Goal: Task Accomplishment & Management: Manage account settings

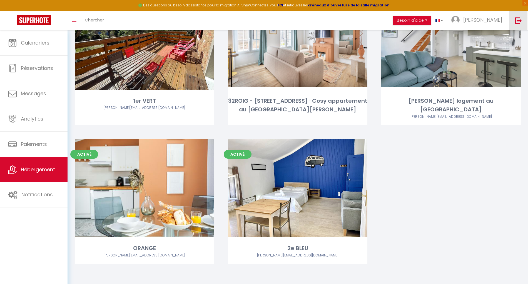
click at [519, 21] on img at bounding box center [518, 20] width 7 height 7
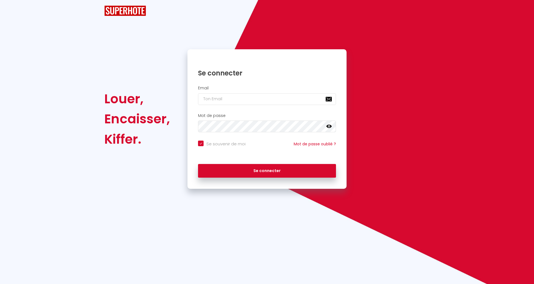
checkbox input "true"
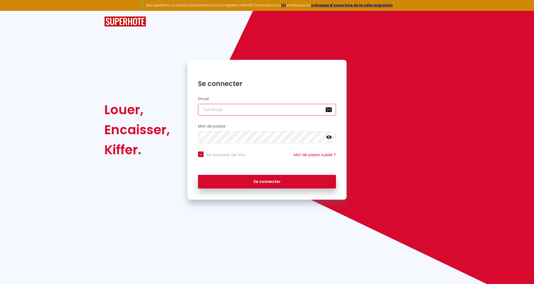
click at [244, 110] on input "email" at bounding box center [267, 110] width 138 height 12
paste input "[EMAIL_ADDRESS][DOMAIN_NAME]"
type input "[EMAIL_ADDRESS][DOMAIN_NAME]"
checkbox input "true"
type input "[EMAIL_ADDRESS][DOMAIN_NAME]"
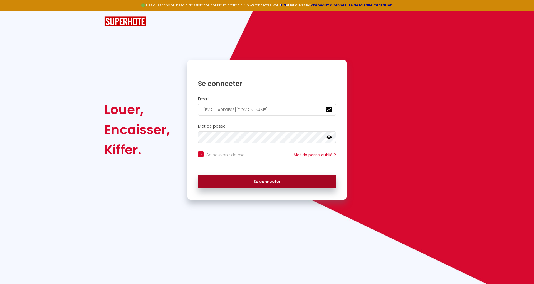
click at [306, 183] on button "Se connecter" at bounding box center [267, 182] width 138 height 14
checkbox input "true"
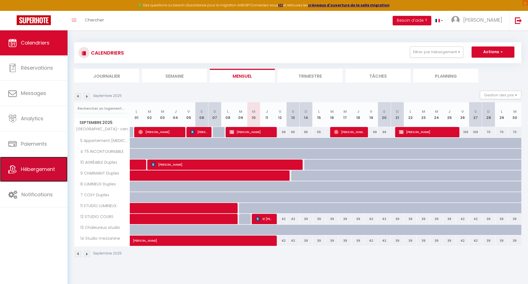
click at [33, 169] on span "Hébergement" at bounding box center [38, 168] width 34 height 7
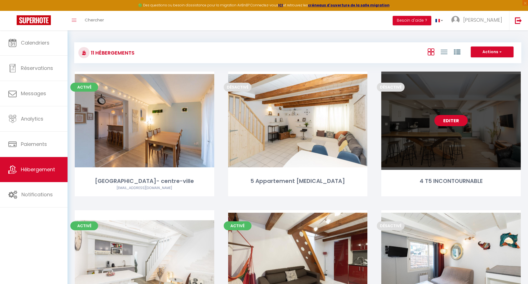
scroll to position [111, 0]
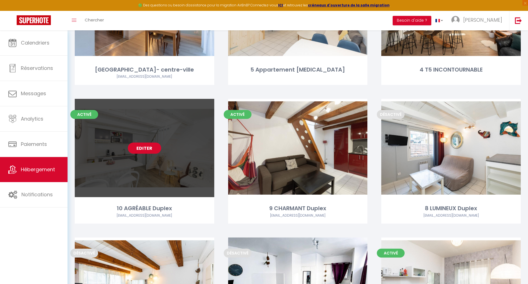
click at [142, 153] on link "Editer" at bounding box center [144, 147] width 33 height 11
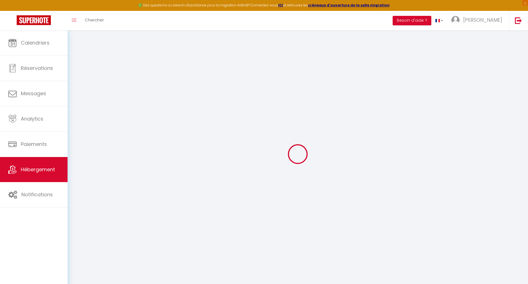
select select "+ 3 %"
select select "+ 35 %"
select select
checkbox input "false"
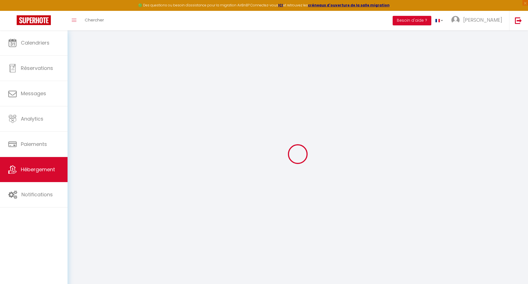
checkbox input "false"
select select
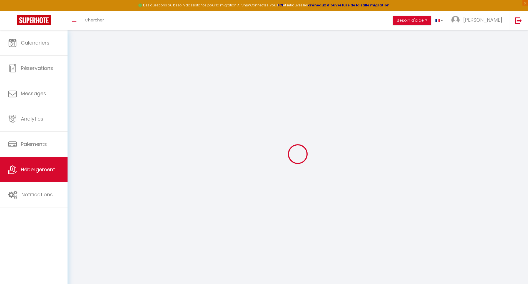
select select
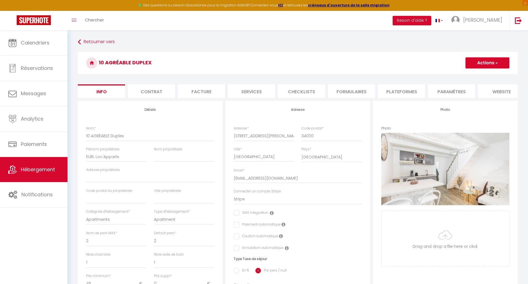
click at [413, 93] on li "Plateformes" at bounding box center [401, 91] width 47 height 14
select select
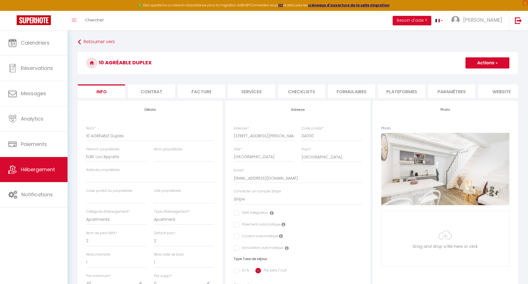
select select
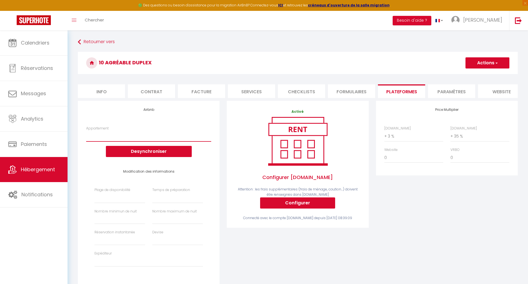
click at [163, 138] on select "Bail mobilité 2 chambres / 1 sdb - [EMAIL_ADDRESS][DOMAIN_NAME]" at bounding box center [148, 136] width 125 height 11
click at [157, 156] on button "Desynchroniser" at bounding box center [149, 151] width 86 height 11
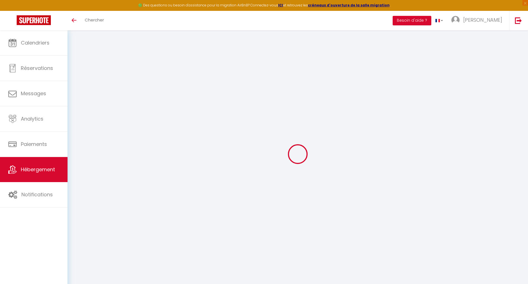
select select "+ 3 %"
select select "+ 35 %"
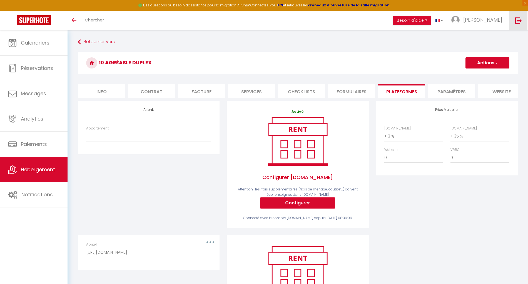
click at [518, 23] on img at bounding box center [518, 20] width 7 height 7
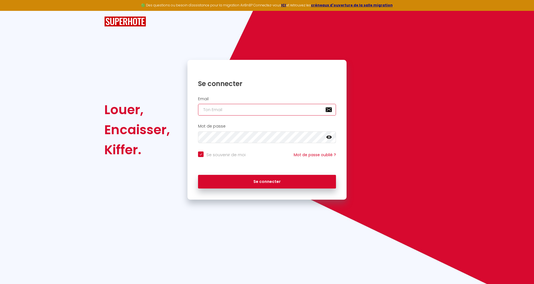
click at [244, 108] on input "email" at bounding box center [267, 110] width 138 height 12
paste input "sarl.gilbert.invest@gmail.com"
type input "sarl.gilbert.invest@gmail.com"
checkbox input "true"
type input "sarl.gilbert.invest@gmail.com"
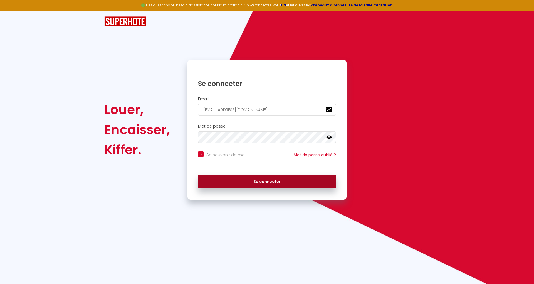
click at [310, 183] on button "Se connecter" at bounding box center [267, 182] width 138 height 14
checkbox input "true"
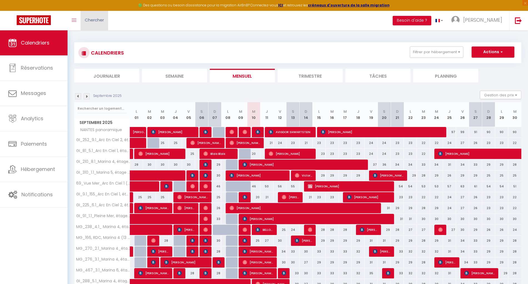
click at [84, 19] on link "Chercher" at bounding box center [95, 20] width 28 height 19
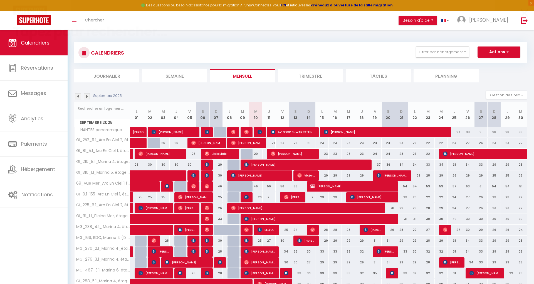
paste input "HM3ASF4X93"
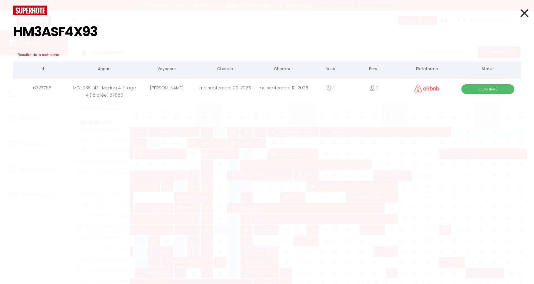
type input "HM3ASF4X93"
click at [305, 86] on div "me septembre 10. 2025" at bounding box center [283, 88] width 58 height 18
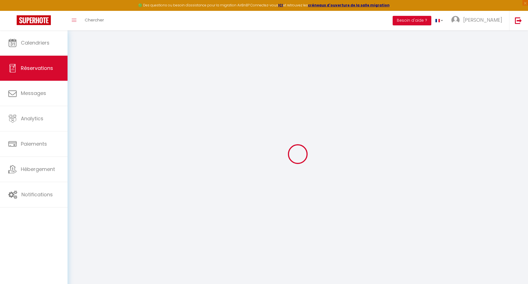
select select
checkbox input "false"
select select
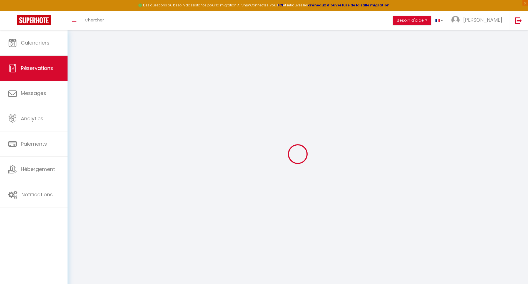
select select
checkbox input "false"
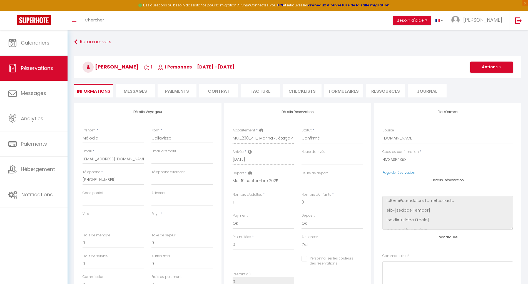
select select
checkbox input "false"
select select
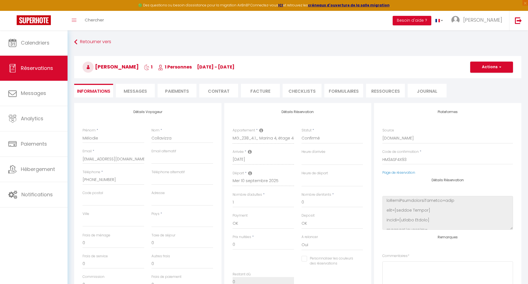
checkbox input "false"
select select
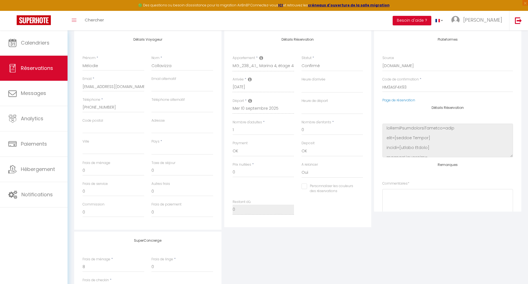
scroll to position [37, 0]
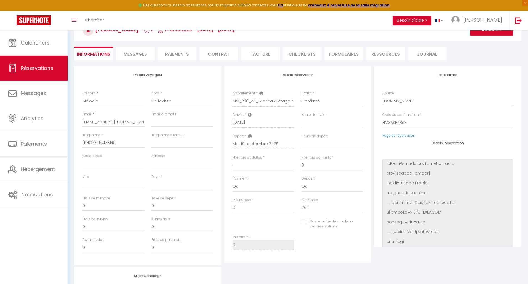
click at [503, 264] on div "Plateformes Source Direct Airbnb.com Booking.com Chalet montagne Expedia Gite d…" at bounding box center [448, 165] width 150 height 199
click at [148, 51] on li "Messages" at bounding box center [135, 54] width 39 height 14
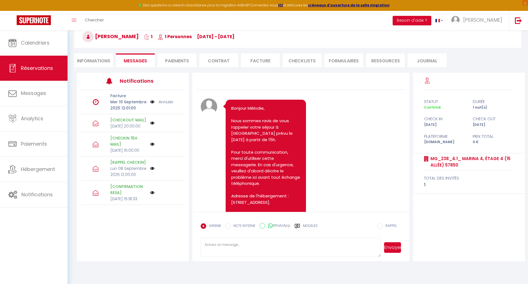
click at [179, 59] on li "Paiements" at bounding box center [177, 60] width 39 height 14
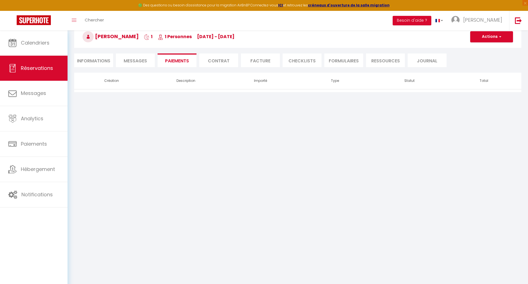
select select
click at [84, 59] on li "Informations" at bounding box center [93, 60] width 39 height 14
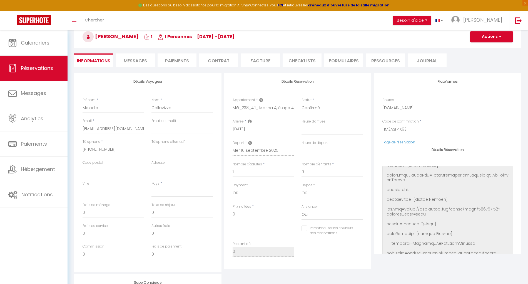
select select
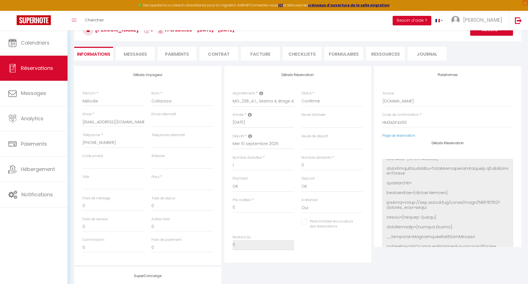
scroll to position [1566, 0]
select select
checkbox input "false"
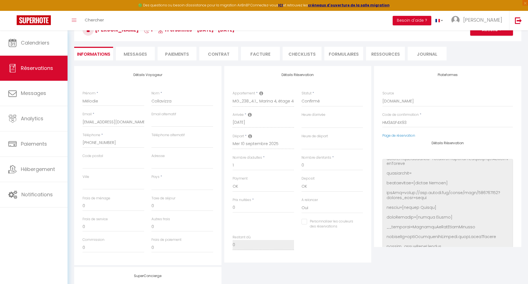
select select
checkbox input "false"
select select
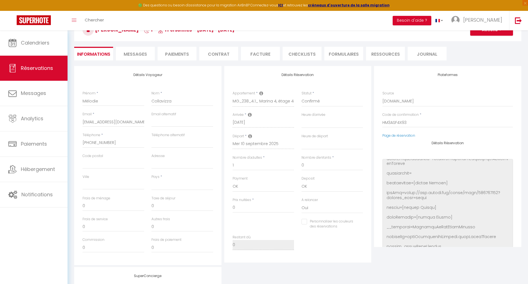
select select
checkbox input "false"
select select
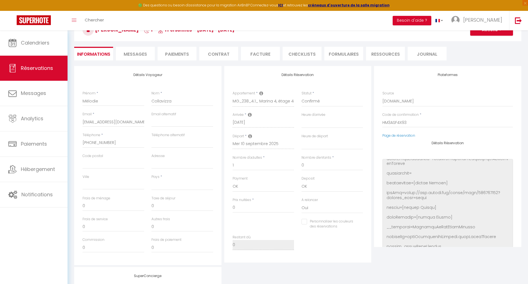
select select
checkbox input "false"
select select
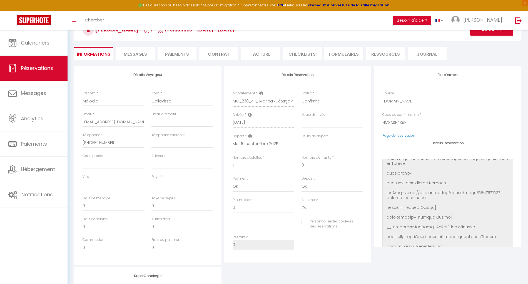
checkbox input "false"
select select
checkbox input "false"
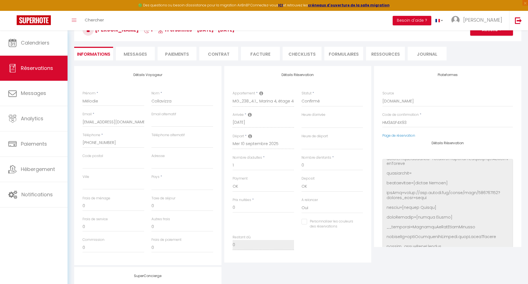
select select
checkbox input "false"
select select
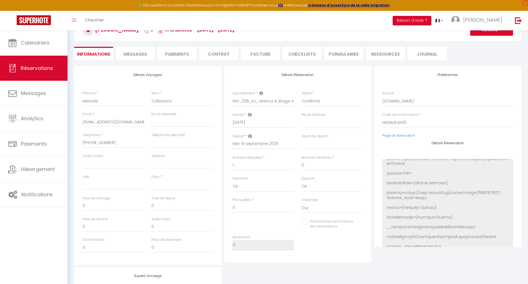
select select
checkbox input "false"
select select
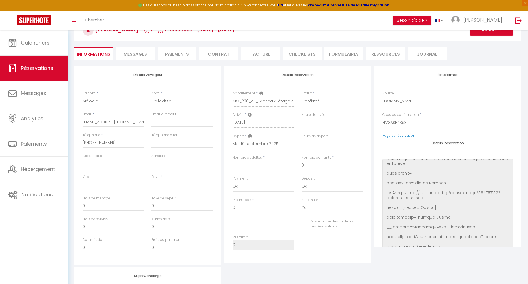
select select
checkbox input "false"
select select
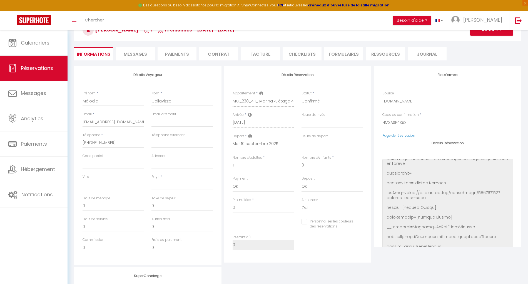
checkbox input "false"
select select
checkbox input "false"
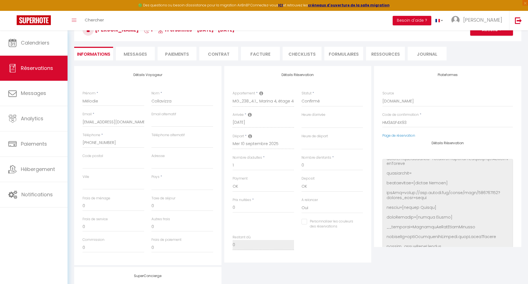
select select
checkbox input "false"
select select
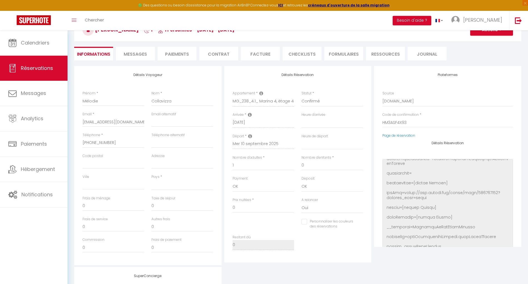
select select
checkbox input "false"
select select
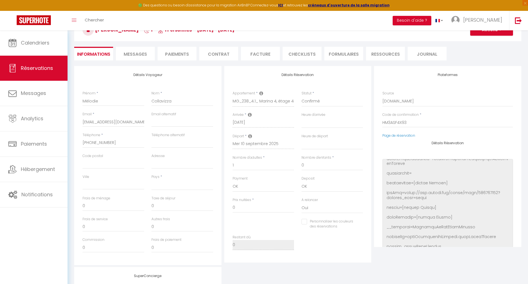
select select
checkbox input "false"
select select
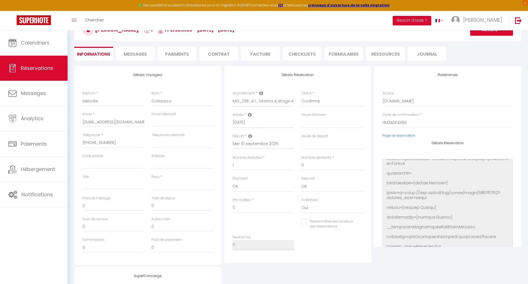
checkbox input "false"
select select
checkbox input "false"
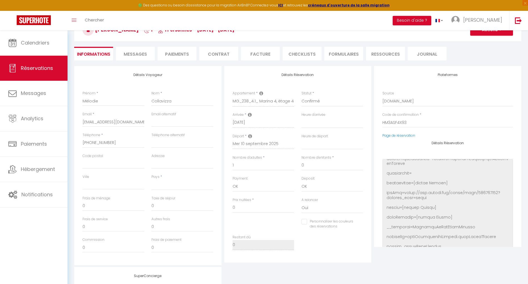
select select
checkbox input "false"
select select
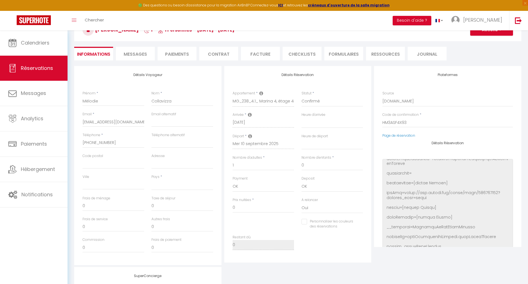
select select
checkbox input "false"
select select
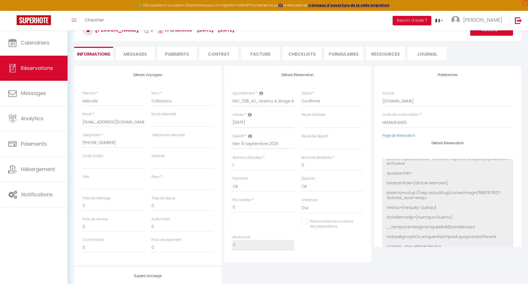
select select
checkbox input "false"
select select
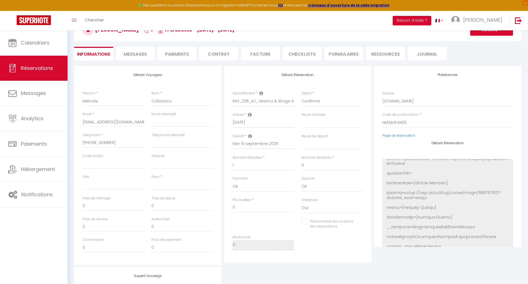
checkbox input "false"
select select
checkbox input "false"
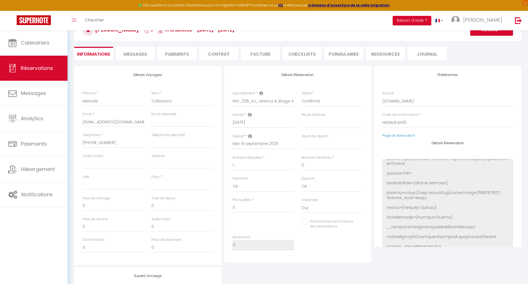
select select
checkbox input "false"
select select
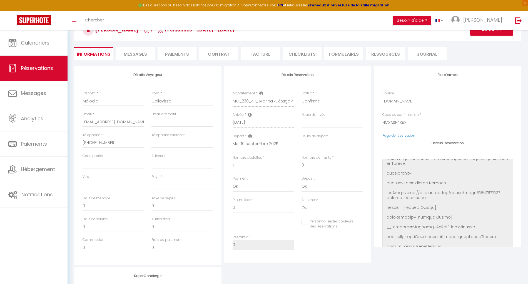
select select
checkbox input "false"
select select
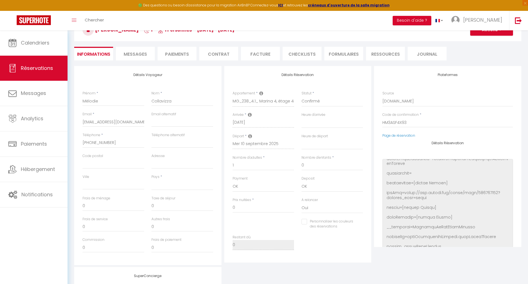
select select
checkbox input "false"
select select
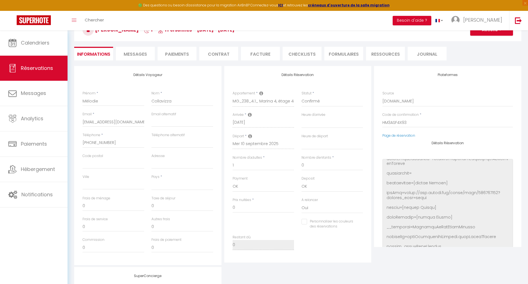
checkbox input "false"
select select
checkbox input "false"
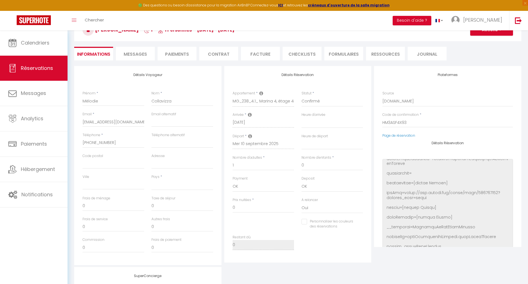
select select
checkbox input "false"
select select
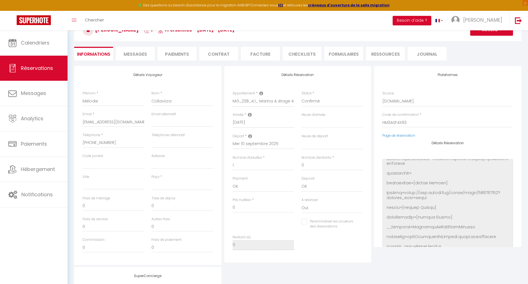
select select
checkbox input "false"
select select
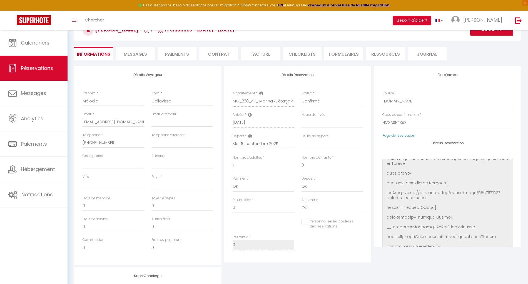
select select
checkbox input "false"
select select
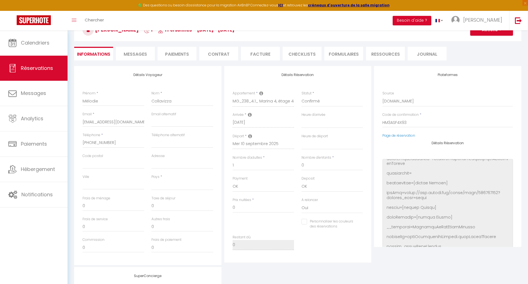
checkbox input "false"
select select
checkbox input "false"
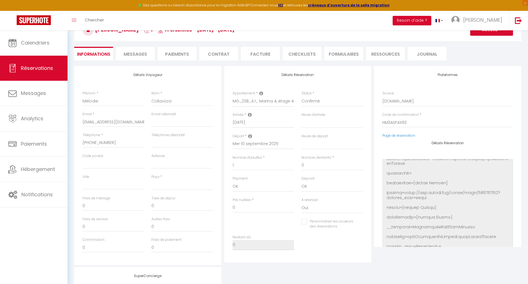
select select
checkbox input "false"
select select
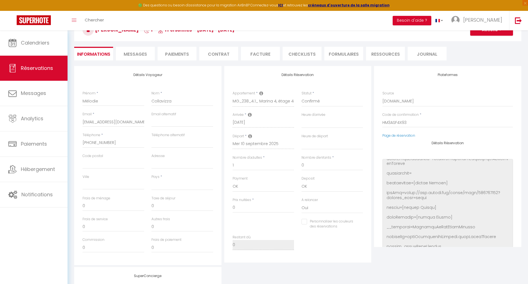
select select
checkbox input "false"
select select
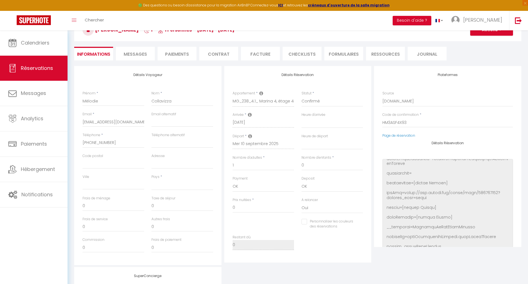
select select
checkbox input "false"
select select
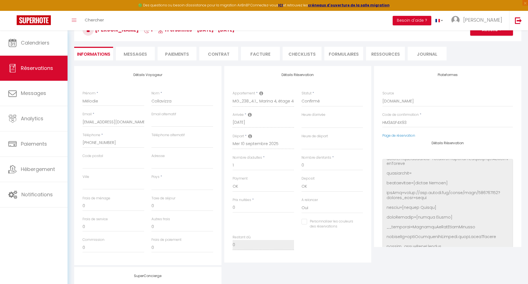
checkbox input "false"
select select
checkbox input "false"
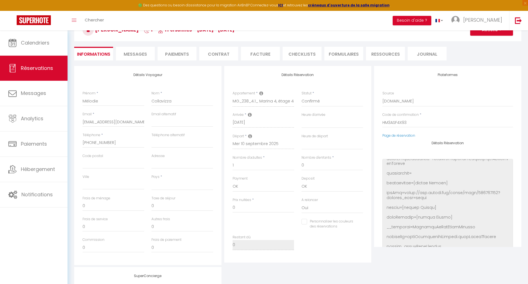
select select
checkbox input "false"
select select
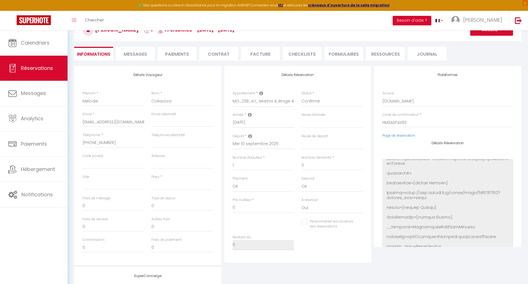
select select
checkbox input "false"
select select
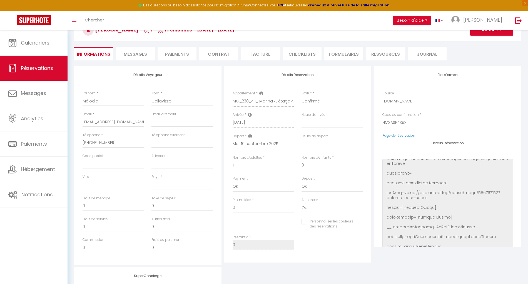
select select
checkbox input "false"
select select
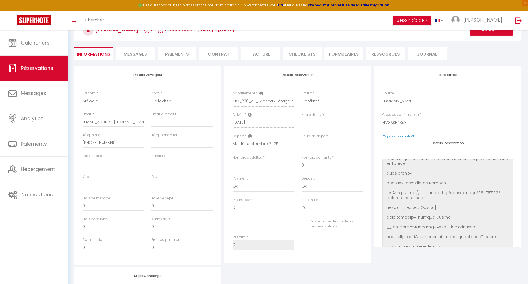
checkbox input "false"
select select
checkbox input "false"
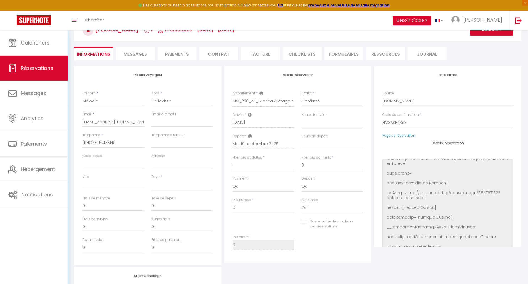
select select
checkbox input "false"
select select
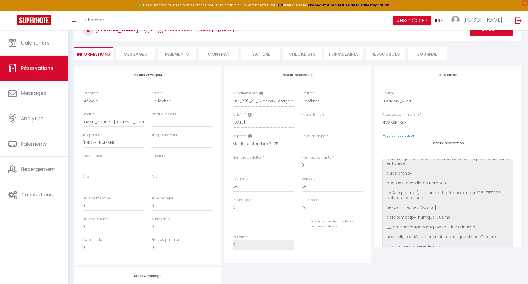
select select
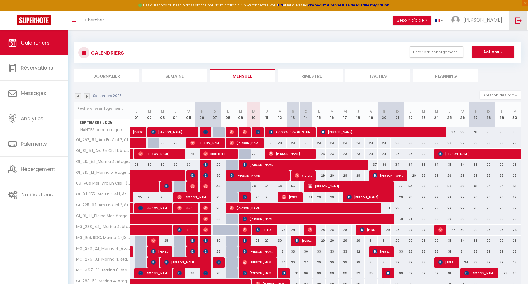
click at [519, 24] on img at bounding box center [518, 20] width 7 height 7
click at [518, 21] on img at bounding box center [518, 20] width 7 height 7
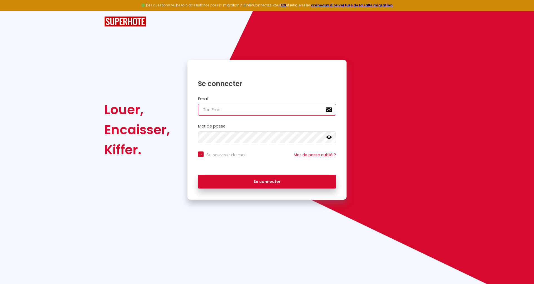
click at [261, 107] on input "email" at bounding box center [267, 110] width 138 height 12
paste input "kevin.bodinaud@keycooning.fr"
type input "kevin.bodinaud@keycooning.fr"
checkbox input "true"
type input "kevin.bodinaud@keycooning.fr"
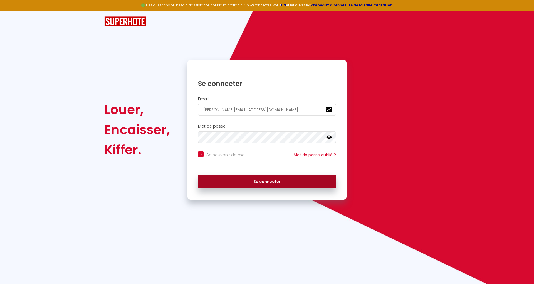
click at [312, 181] on button "Se connecter" at bounding box center [267, 182] width 138 height 14
checkbox input "true"
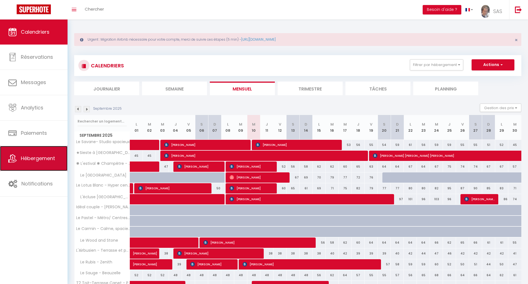
click at [47, 158] on span "Hébergement" at bounding box center [38, 158] width 34 height 7
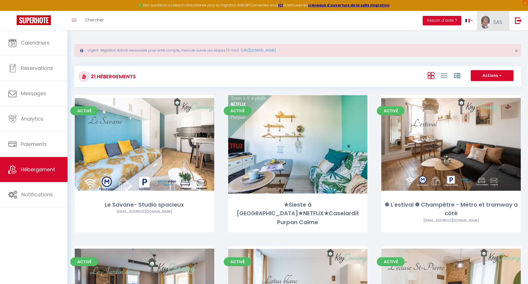
click at [497, 25] on span "SAS" at bounding box center [497, 22] width 9 height 7
click at [491, 38] on link "Paramètres" at bounding box center [486, 38] width 41 height 9
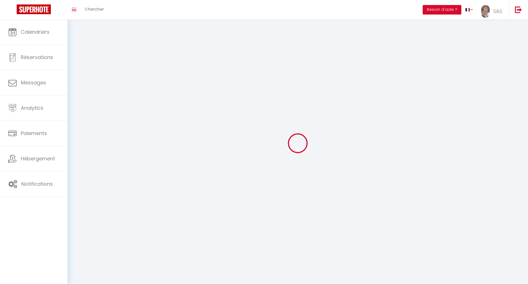
type input "SAS"
type input "KEYCOONING"
type input "0665711007"
type input "15 impasse des écarts"
type input "31170"
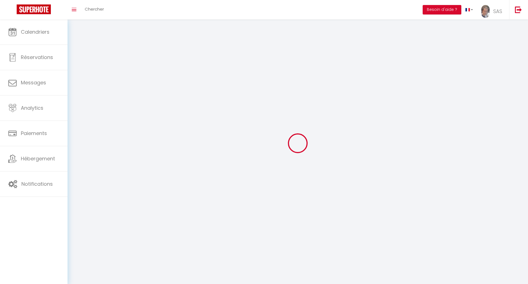
type input "Tournefeuille"
type input "x8L72jqalmEo8jdnUmZCgov7y"
type input "bj1WmWBF7F3LGDaIpC1ys6Pi8"
type input "https://app.superhote.com/#/get-available-rentals/bj1WmWBF7F3LGDaIpC1ys6Pi8"
type input "FO27250"
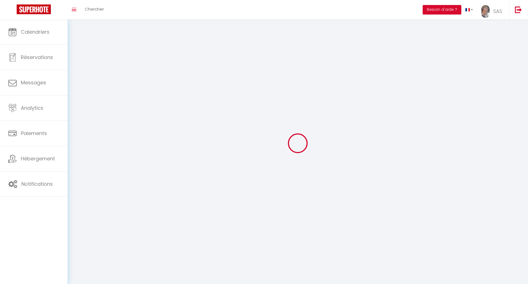
select select "28"
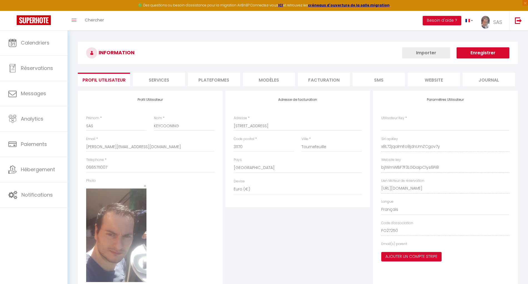
type input "x8L72jqalmEo8jdnUmZCgov7y"
type input "bj1WmWBF7F3LGDaIpC1ys6Pi8"
type input "https://app.superhote.com/#/get-available-rentals/bj1WmWBF7F3LGDaIpC1ys6Pi8"
select select "fr"
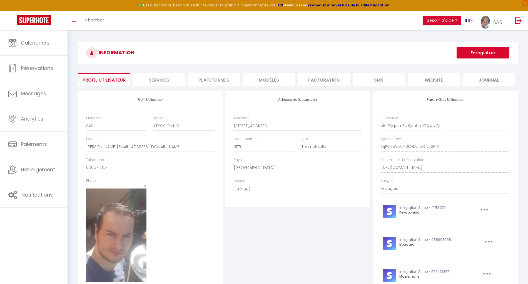
click at [211, 78] on li "Plateformes" at bounding box center [214, 80] width 52 height 14
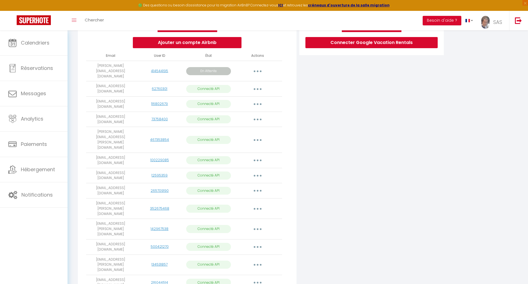
scroll to position [120, 0]
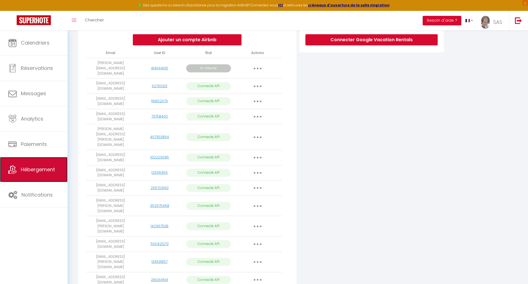
click at [46, 169] on span "Hébergement" at bounding box center [38, 169] width 34 height 7
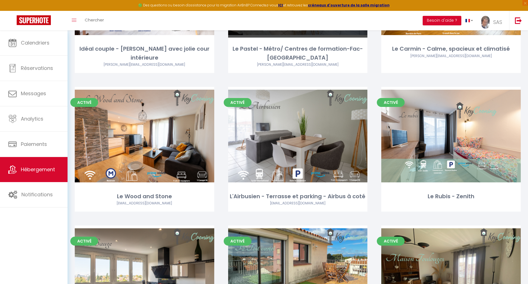
scroll to position [482, 0]
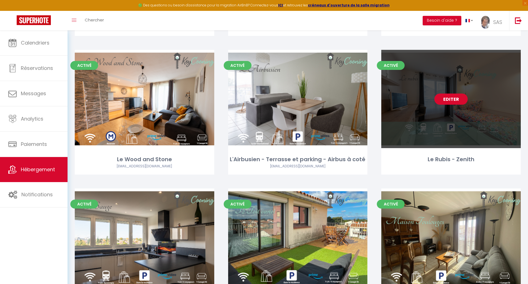
click at [448, 98] on link "Editer" at bounding box center [450, 98] width 33 height 11
select select "3"
select select "2"
select select "1"
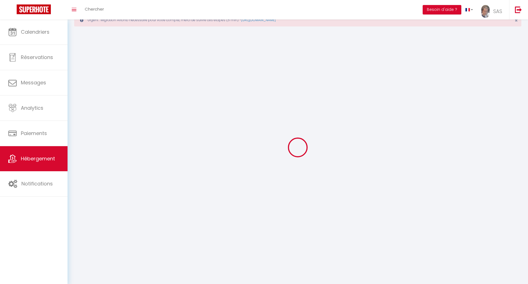
select select
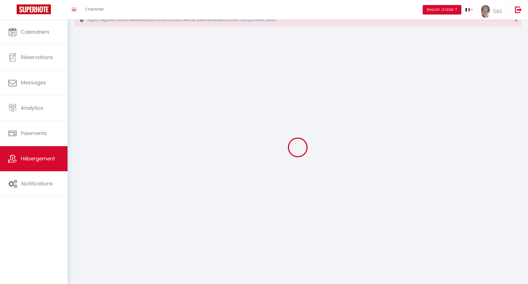
checkbox input "false"
select select
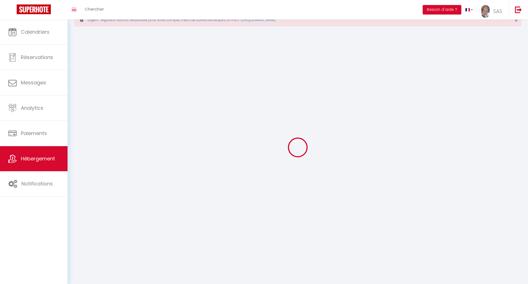
select select
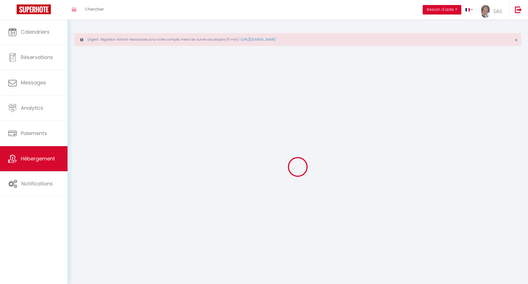
select select
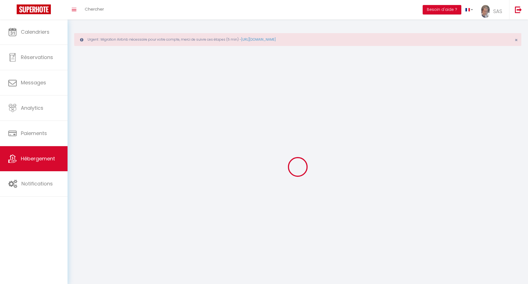
checkbox input "false"
select select
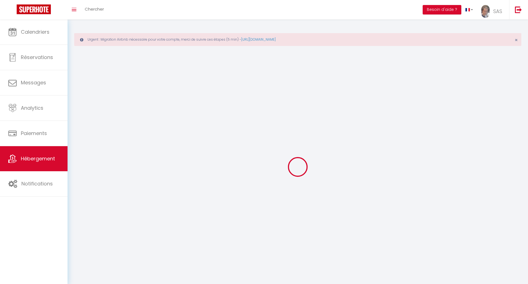
select select
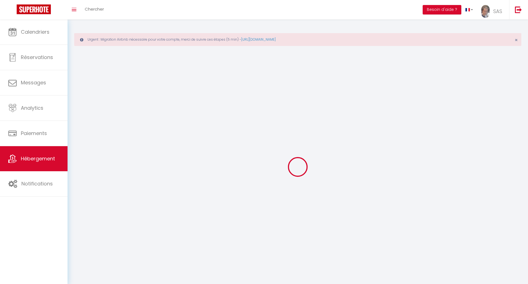
select select
checkbox input "false"
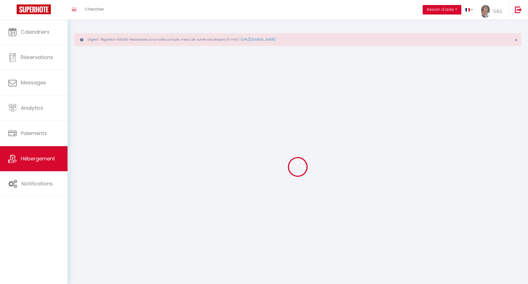
select select
select select "28"
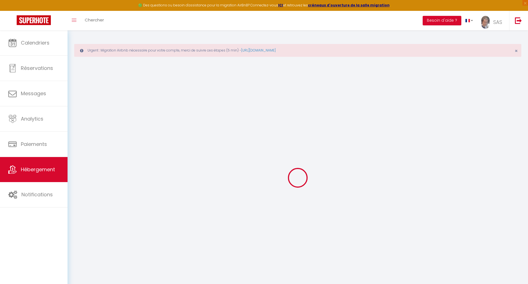
select select
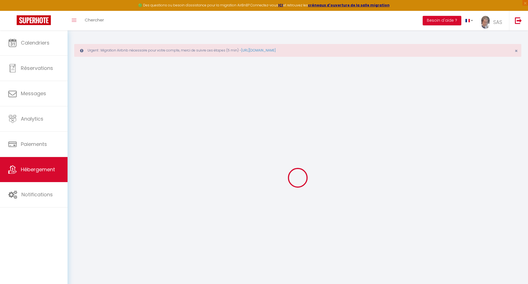
select select
checkbox input "false"
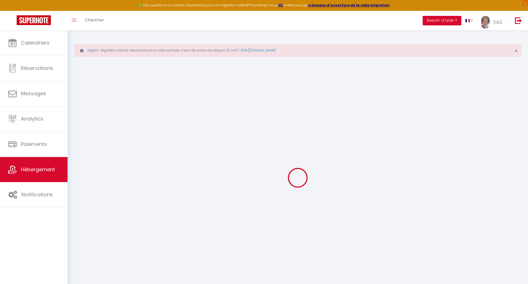
select select
select select "+ 22 %"
select select "+ 10 %"
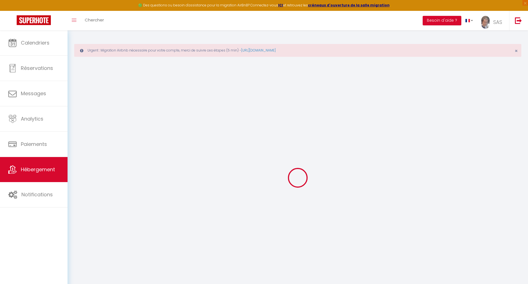
select select
checkbox input "false"
checkbox input "true"
checkbox input "false"
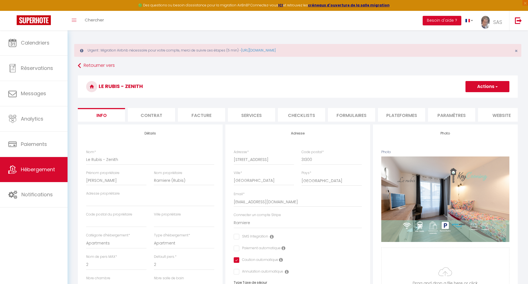
click at [402, 112] on li "Plateformes" at bounding box center [401, 115] width 47 height 14
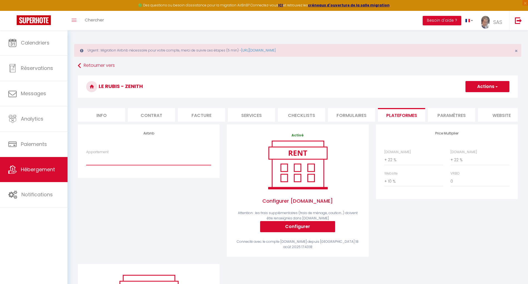
click at [152, 165] on select "Villa SESCA - Piscine - kevin.bodinaud@keycooning.fr T2 Toit-Terrasse Canet - P…" at bounding box center [148, 159] width 125 height 11
select select "18905-1087594379918366542"
click at [86, 160] on select "Villa SESCA - Piscine - kevin.bodinaud@keycooning.fr T2 Toit-Terrasse Canet - P…" at bounding box center [148, 159] width 125 height 11
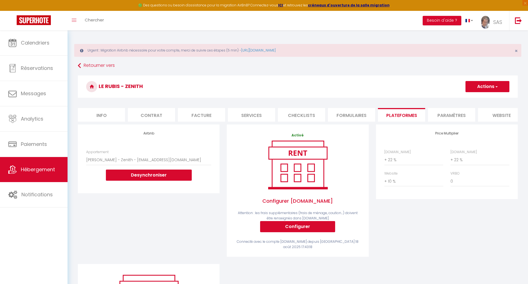
click at [493, 85] on button "Actions" at bounding box center [488, 86] width 44 height 11
click at [486, 96] on link "Enregistrer" at bounding box center [487, 98] width 44 height 7
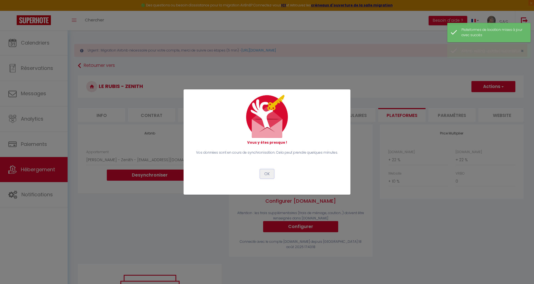
click at [270, 174] on button "OK" at bounding box center [267, 173] width 14 height 9
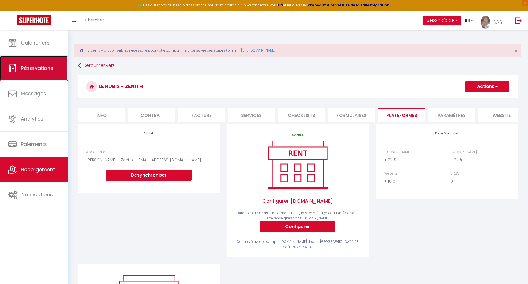
click at [33, 71] on link "Réservations" at bounding box center [34, 68] width 68 height 25
select select "not_cancelled"
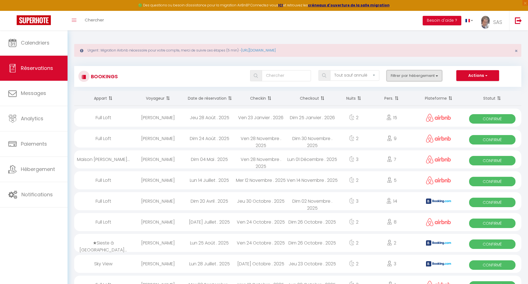
click at [409, 73] on button "Filtrer par hébergement" at bounding box center [415, 75] width 56 height 11
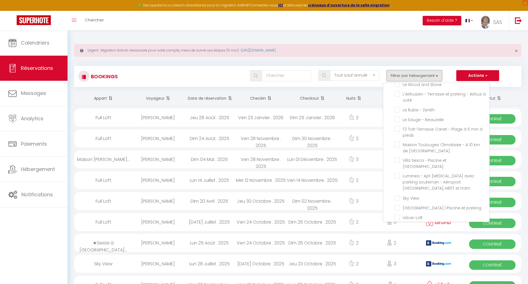
scroll to position [74, 0]
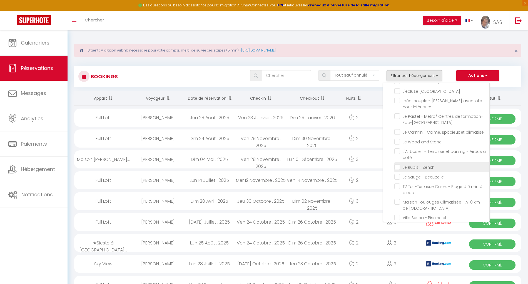
click at [416, 169] on input "Le Rubis - Zenith" at bounding box center [441, 167] width 95 height 6
checkbox input "true"
checkbox input "false"
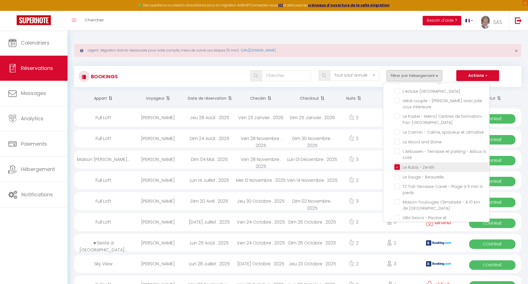
checkbox input "false"
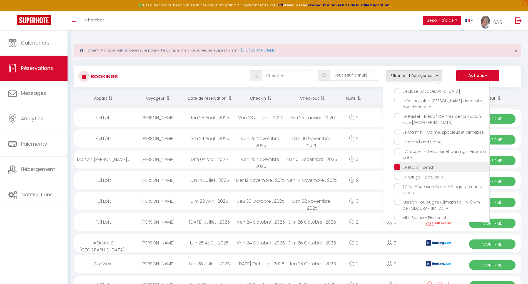
checkbox input "false"
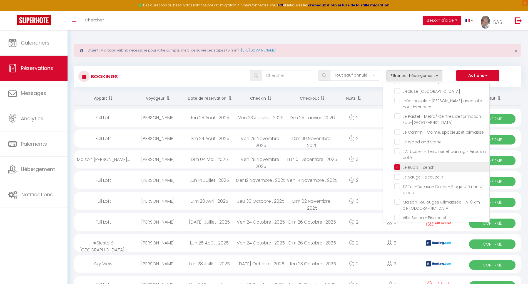
checkbox input "false"
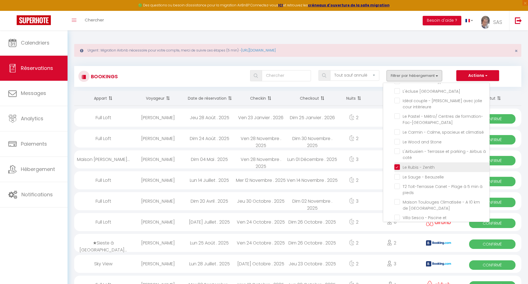
checkbox input "false"
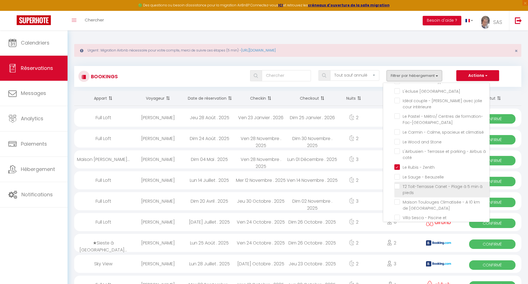
checkbox input "false"
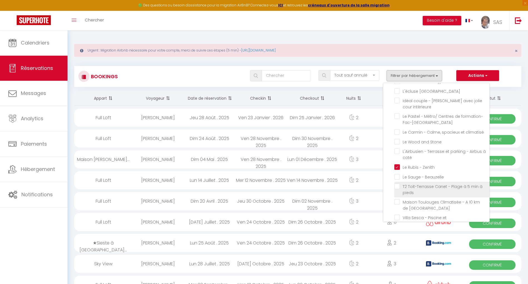
checkbox input "false"
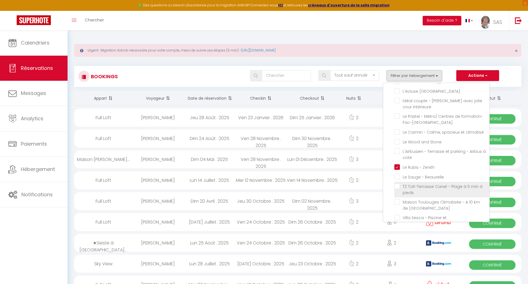
checkbox input "false"
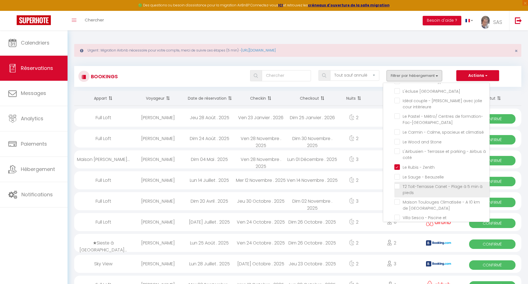
checkbox input "false"
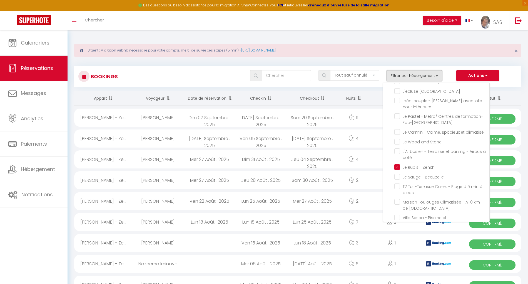
click at [412, 75] on button "Filtrer par hébergement" at bounding box center [415, 75] width 56 height 11
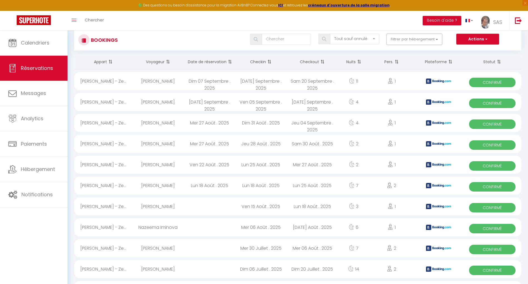
scroll to position [0, 0]
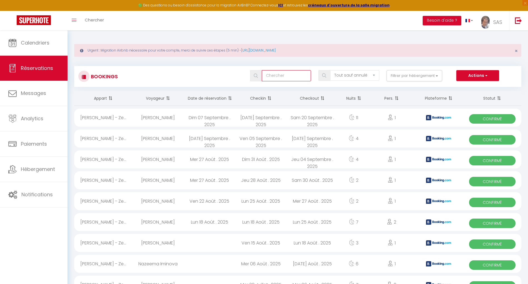
click at [284, 76] on input "text" at bounding box center [286, 75] width 49 height 11
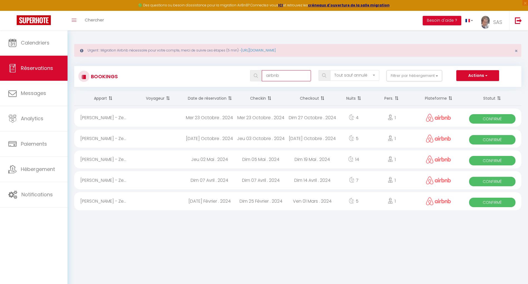
type input "airbnb"
click at [253, 117] on div "Mer 23 Octobre . 2024" at bounding box center [260, 117] width 51 height 18
select select "OK"
select select "0"
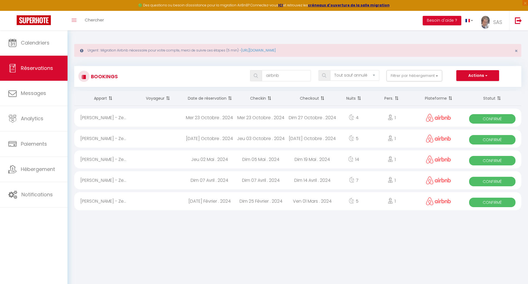
select select "0"
select select "1"
select select
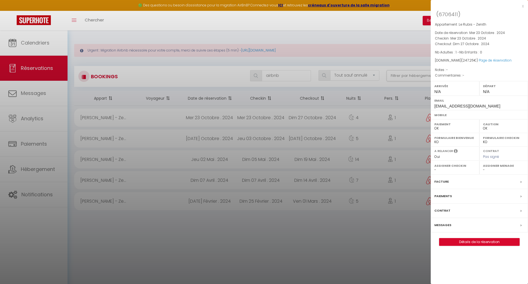
click at [278, 240] on div at bounding box center [264, 142] width 528 height 284
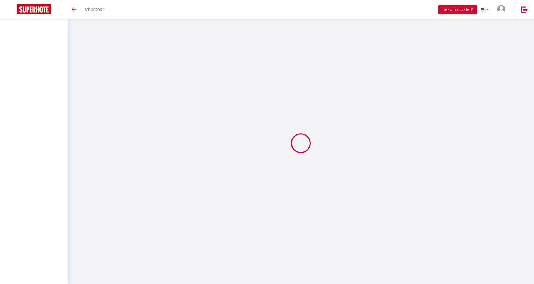
select select "not_cancelled"
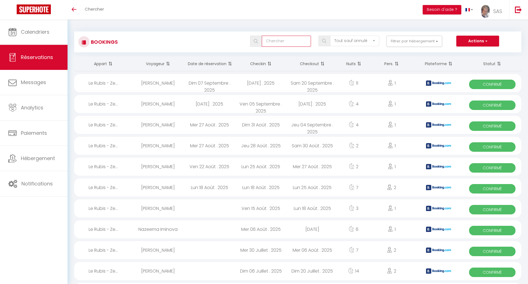
click at [296, 41] on input "text" at bounding box center [286, 41] width 49 height 11
click at [433, 43] on button "Filtrer par hébergement" at bounding box center [415, 41] width 56 height 11
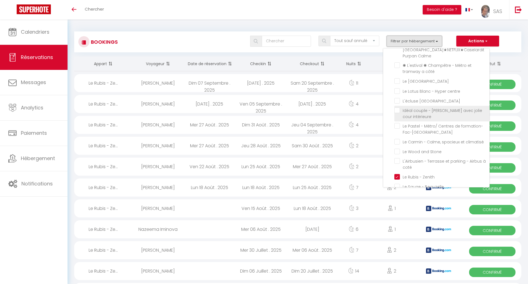
scroll to position [37, 0]
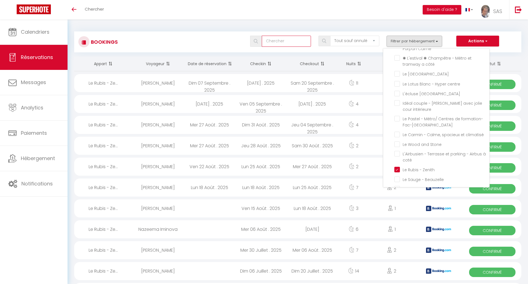
click at [300, 43] on input "text" at bounding box center [286, 41] width 49 height 11
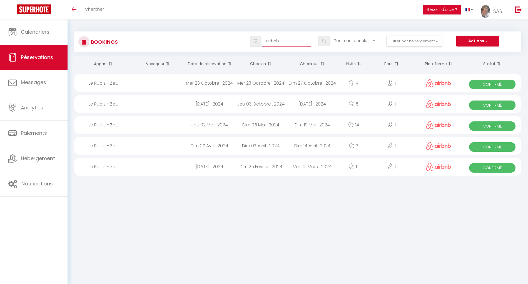
type input "airbnb"
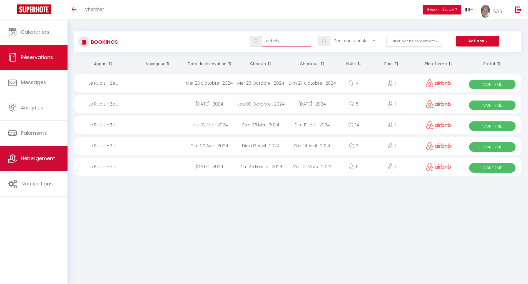
click at [53, 157] on span "Hébergement" at bounding box center [38, 158] width 34 height 7
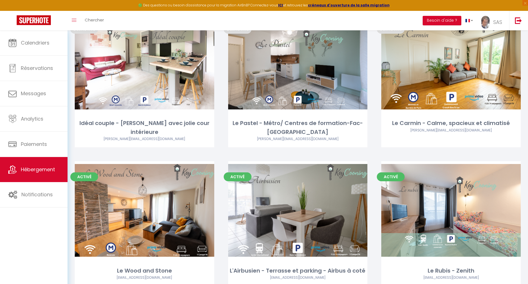
scroll to position [408, 0]
